Goal: Task Accomplishment & Management: Manage account settings

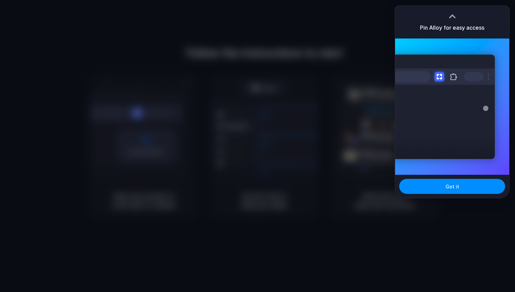
click at [435, 173] on div "Extensions Alloy · AI Prototyping for..." at bounding box center [452, 106] width 114 height 136
click at [432, 177] on div "Got it" at bounding box center [452, 186] width 114 height 23
click at [447, 186] on span "Got it" at bounding box center [452, 186] width 14 height 7
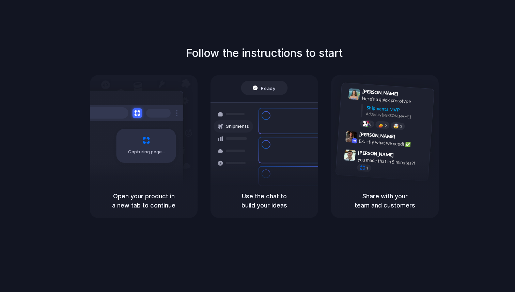
click at [456, 54] on div "Follow the instructions to start Capturing page Open your product in a new tab …" at bounding box center [264, 131] width 515 height 173
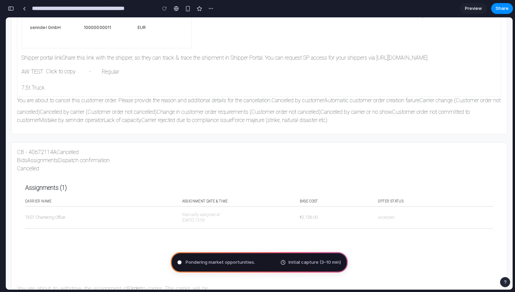
scroll to position [312, 0]
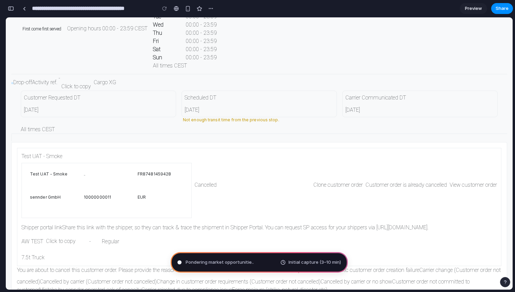
click at [199, 262] on span "Pondering market opportunitie .." at bounding box center [220, 262] width 68 height 7
click at [216, 260] on div "Pond . Initial capture (3–10 min)" at bounding box center [259, 262] width 177 height 20
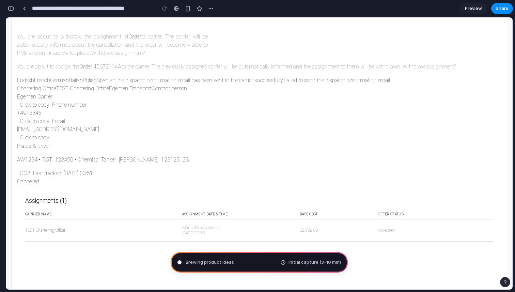
scroll to position [837, 0]
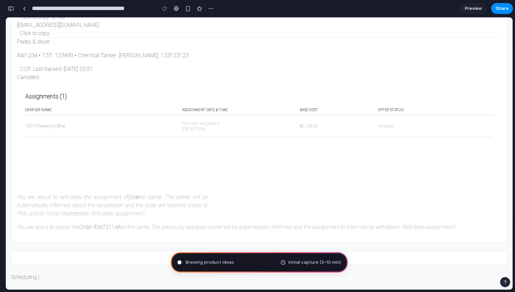
click at [474, 11] on span "Preview" at bounding box center [473, 8] width 17 height 7
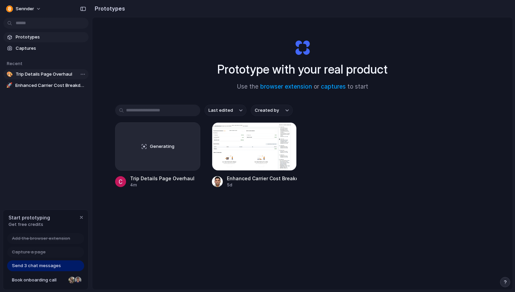
click at [57, 74] on span "Trip Details Page Overhaul" at bounding box center [51, 74] width 70 height 7
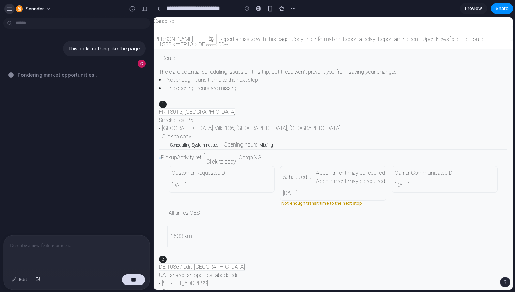
click at [9, 11] on div "button" at bounding box center [9, 9] width 6 height 6
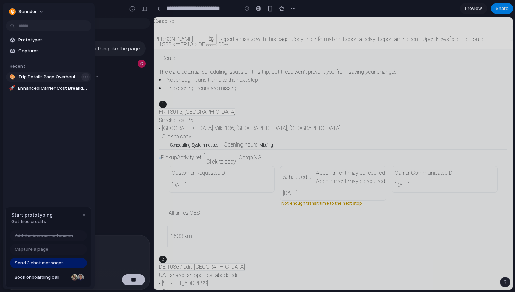
click at [83, 75] on body "**********" at bounding box center [257, 146] width 515 height 292
click at [97, 111] on span "Delete" at bounding box center [96, 112] width 14 height 7
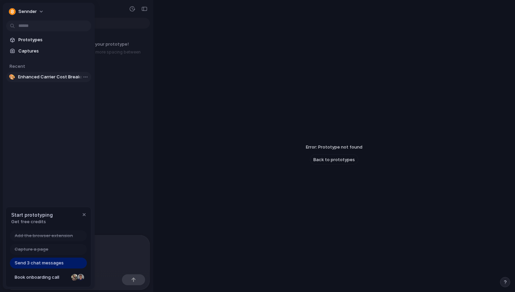
scroll to position [16, 0]
